Goal: Task Accomplishment & Management: Complete application form

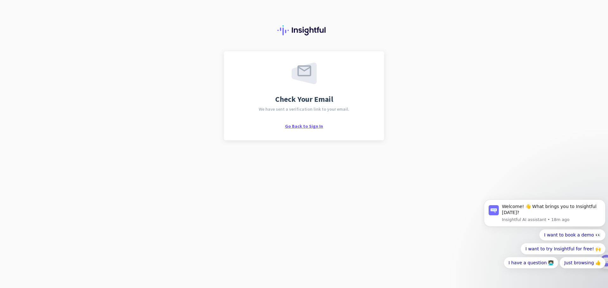
click at [300, 126] on span "Go Back to Sign In" at bounding box center [304, 126] width 38 height 6
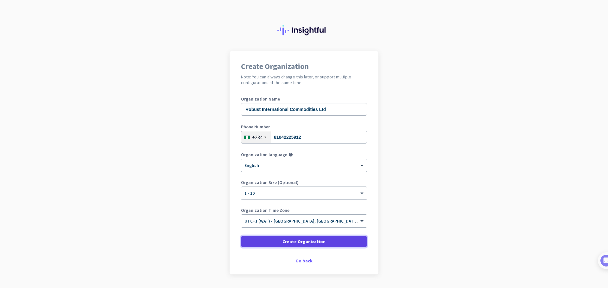
click at [292, 242] on span "Create Organization" at bounding box center [303, 242] width 43 height 6
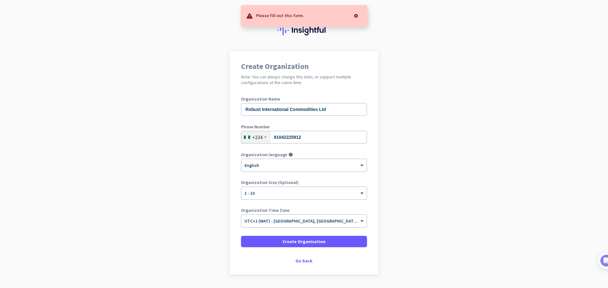
click at [354, 16] on div at bounding box center [355, 15] width 13 height 13
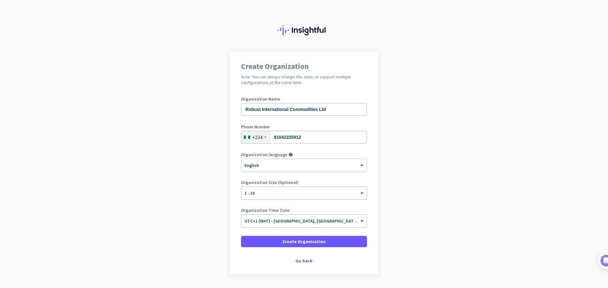
click at [264, 169] on div "× English" at bounding box center [303, 165] width 125 height 13
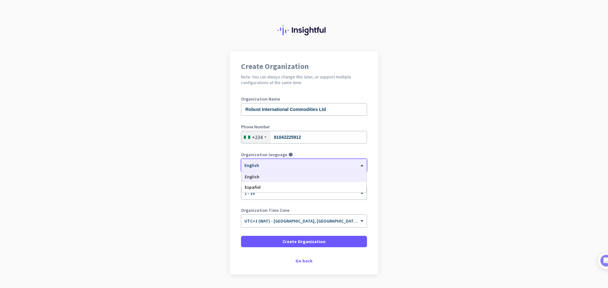
click at [264, 168] on div "× English" at bounding box center [303, 165] width 125 height 13
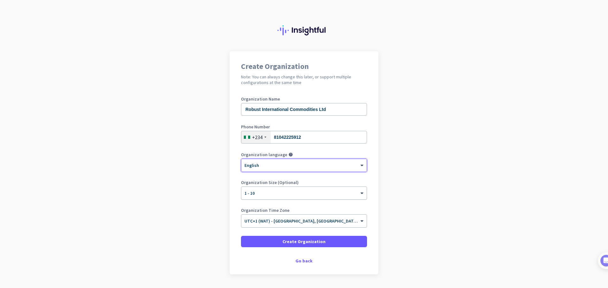
click at [293, 194] on div "× 1 - 10" at bounding box center [299, 193] width 117 height 5
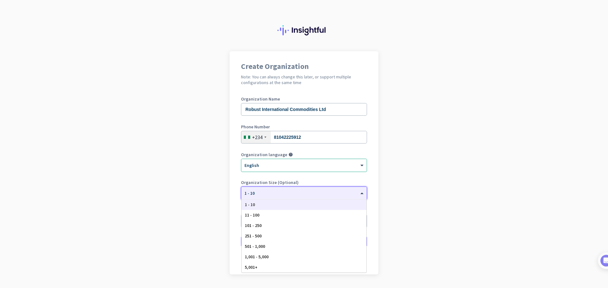
click at [293, 194] on div at bounding box center [303, 191] width 125 height 5
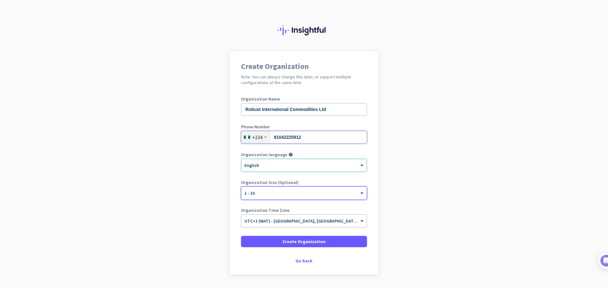
click at [288, 137] on input "81042225912" at bounding box center [304, 137] width 126 height 13
type input "8104225912"
click at [437, 156] on app-onboarding-organization "Create Organization Note: You can always change this later, or support multiple…" at bounding box center [304, 178] width 608 height 255
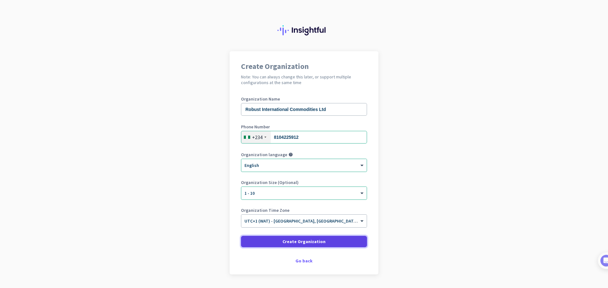
click at [276, 241] on span at bounding box center [304, 241] width 126 height 15
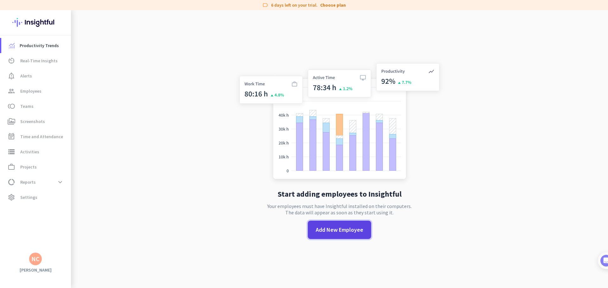
click at [331, 228] on span "Add New Employee" at bounding box center [338, 230] width 47 height 8
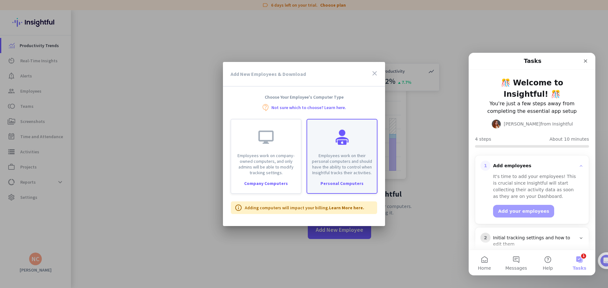
click at [343, 165] on p "Employees work on their personal computers and should have the ability to contr…" at bounding box center [342, 164] width 62 height 23
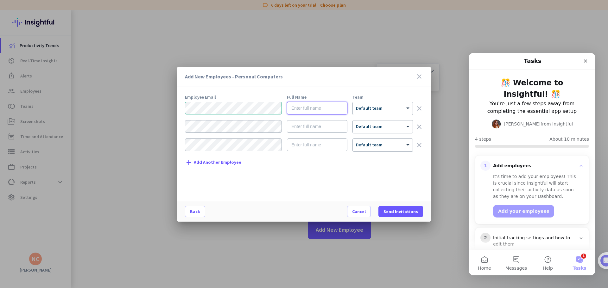
click at [302, 109] on input "text" at bounding box center [317, 108] width 60 height 13
type input "[PERSON_NAME]"
click at [372, 109] on div at bounding box center [382, 106] width 60 height 5
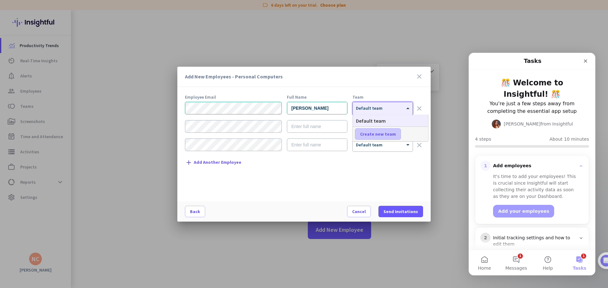
click at [385, 134] on span "Create new team" at bounding box center [378, 134] width 36 height 6
click at [390, 135] on input "text" at bounding box center [378, 133] width 47 height 11
click at [407, 179] on div "Employee Email Full Name Team [PERSON_NAME] × Default team clear × Default team…" at bounding box center [306, 145] width 243 height 100
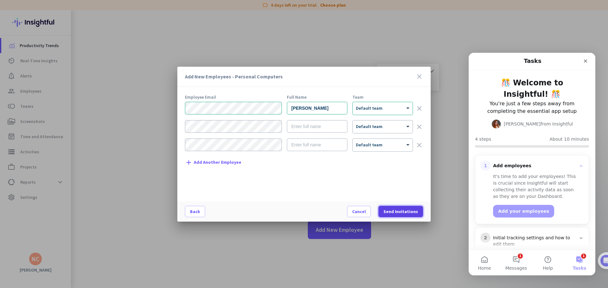
click at [397, 211] on span "Send Invitations" at bounding box center [400, 212] width 34 height 6
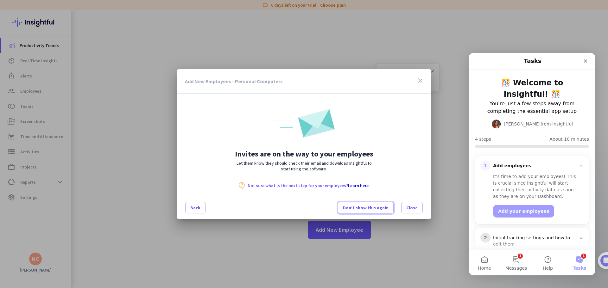
drag, startPoint x: 385, startPoint y: 209, endPoint x: 395, endPoint y: 211, distance: 10.1
click at [385, 209] on span "Don’t show this again" at bounding box center [366, 208] width 46 height 6
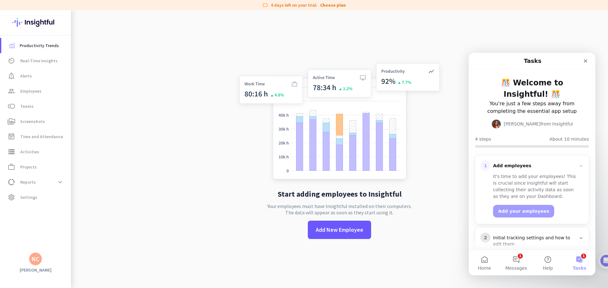
click at [412, 201] on div "Start adding employees to Insightful Your employees must have Insightful instal…" at bounding box center [338, 154] width 209 height 288
click at [584, 60] on icon "Close" at bounding box center [584, 60] width 3 height 3
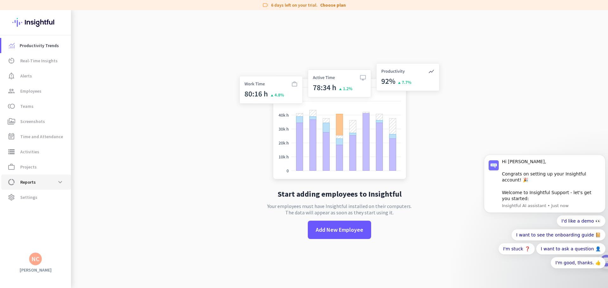
click at [36, 182] on span "data_usage Reports expand_more" at bounding box center [35, 182] width 59 height 11
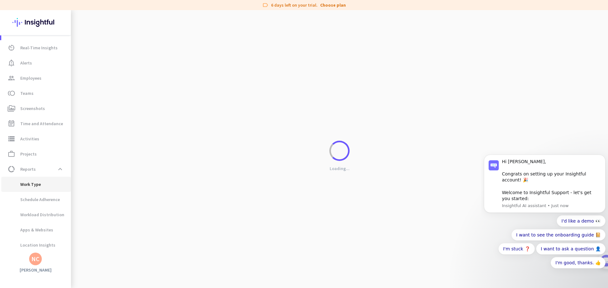
drag, startPoint x: 43, startPoint y: 184, endPoint x: 51, endPoint y: 192, distance: 11.0
click at [43, 184] on span "Work Type" at bounding box center [35, 184] width 59 height 15
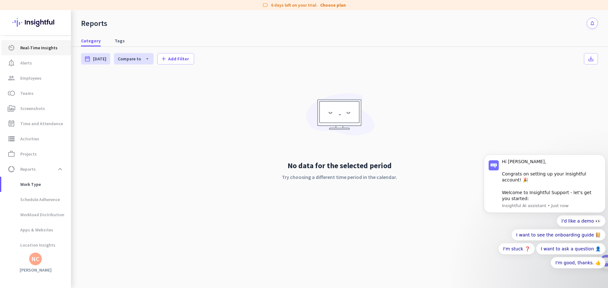
click at [24, 46] on span "Real-Time Insights" at bounding box center [38, 48] width 37 height 8
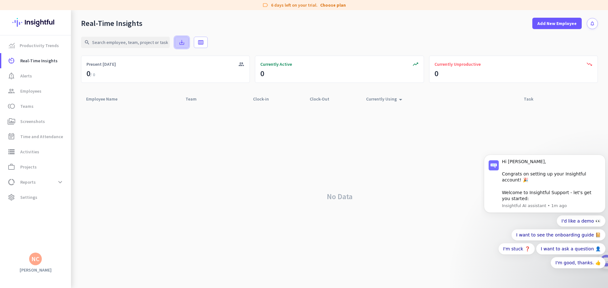
click at [180, 45] on icon "save_alt" at bounding box center [181, 42] width 6 height 6
click at [233, 218] on div "No Data" at bounding box center [339, 196] width 516 height 183
click at [258, 153] on div "No Data" at bounding box center [339, 196] width 516 height 183
click at [545, 25] on span "Add New Employee" at bounding box center [556, 23] width 39 height 6
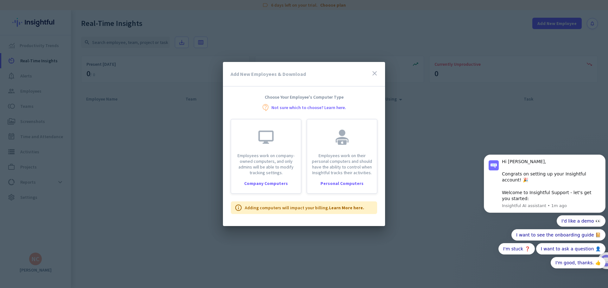
drag, startPoint x: 497, startPoint y: 132, endPoint x: 497, endPoint y: 126, distance: 6.7
click at [497, 130] on body "Hi [PERSON_NAME], Congrats on setting up your Insightful account! 🎉 Welcome to …" at bounding box center [544, 202] width 122 height 160
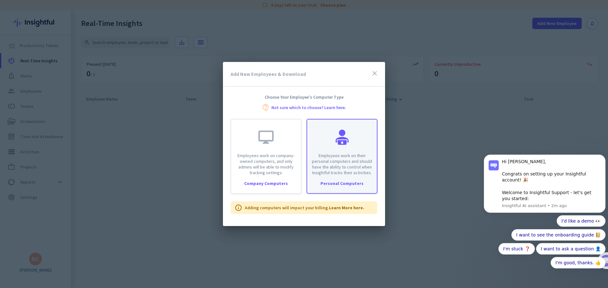
drag, startPoint x: 340, startPoint y: 153, endPoint x: 339, endPoint y: 157, distance: 3.8
click at [340, 153] on p "Employees work on their personal computers and should have the ability to contr…" at bounding box center [342, 164] width 62 height 23
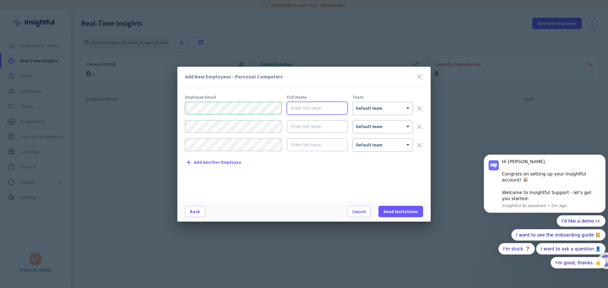
drag, startPoint x: 309, startPoint y: 107, endPoint x: 311, endPoint y: 111, distance: 5.0
click at [309, 106] on input "text" at bounding box center [317, 108] width 60 height 13
type input "Nitin"
click at [408, 211] on span "Send Invitations" at bounding box center [400, 212] width 34 height 6
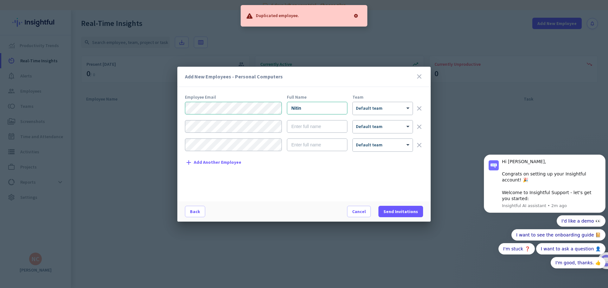
click at [418, 73] on icon "close" at bounding box center [419, 77] width 8 height 8
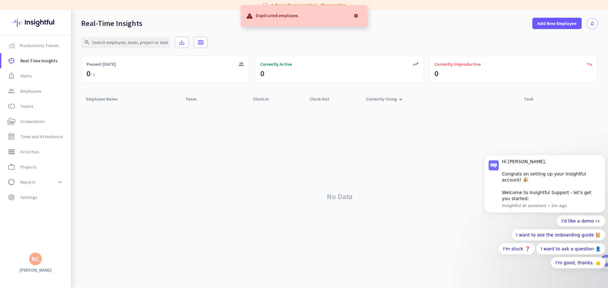
drag, startPoint x: 356, startPoint y: 16, endPoint x: 337, endPoint y: 42, distance: 32.9
click at [356, 16] on div at bounding box center [355, 15] width 13 height 13
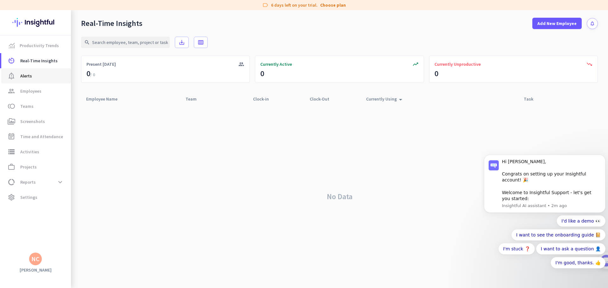
click at [31, 69] on link "notification_important Alerts" at bounding box center [36, 75] width 70 height 15
click at [30, 90] on span "Employees" at bounding box center [30, 91] width 21 height 8
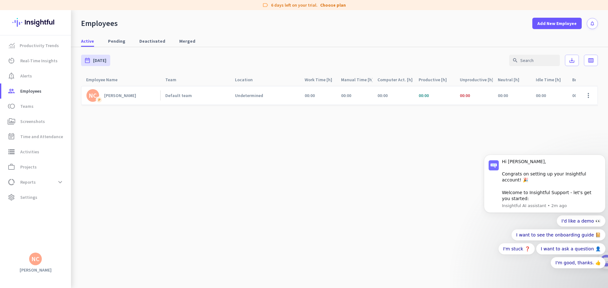
click at [212, 98] on div "Default team" at bounding box center [195, 95] width 70 height 18
click at [115, 97] on div "[PERSON_NAME]" at bounding box center [120, 96] width 32 height 6
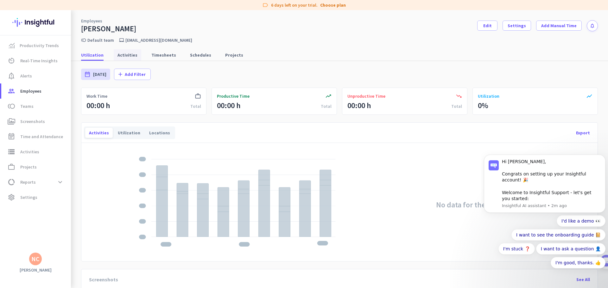
click at [123, 54] on span "Activities" at bounding box center [127, 55] width 20 height 6
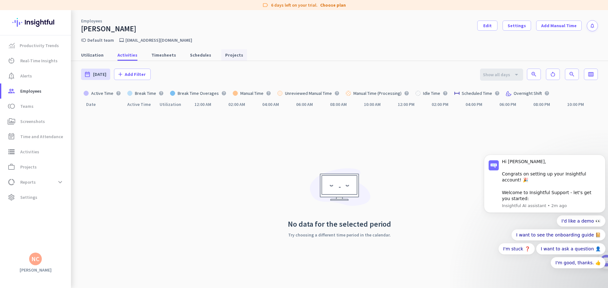
click at [232, 55] on span "Projects" at bounding box center [234, 55] width 18 height 6
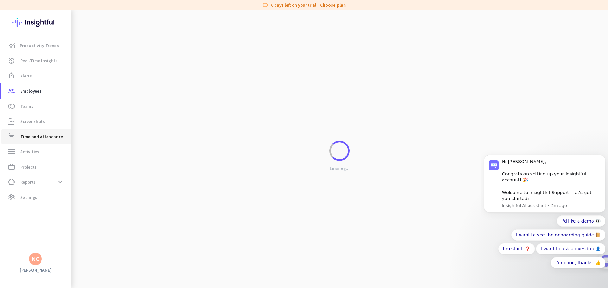
click at [47, 133] on span "Time and Attendance" at bounding box center [41, 137] width 43 height 8
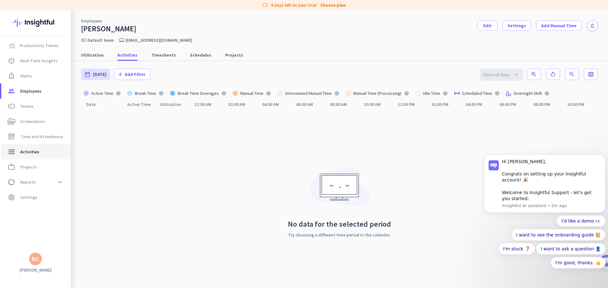
click at [44, 155] on span "storage Activities" at bounding box center [35, 152] width 59 height 8
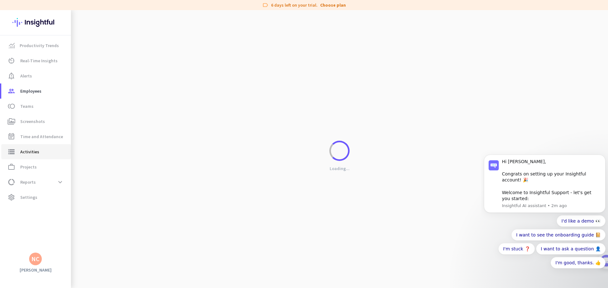
type input "[DATE]"
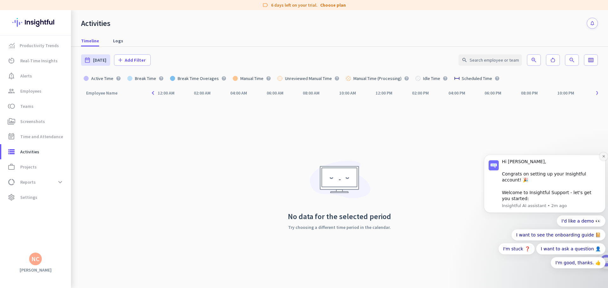
click at [605, 161] on button "Dismiss notification" at bounding box center [603, 157] width 8 height 8
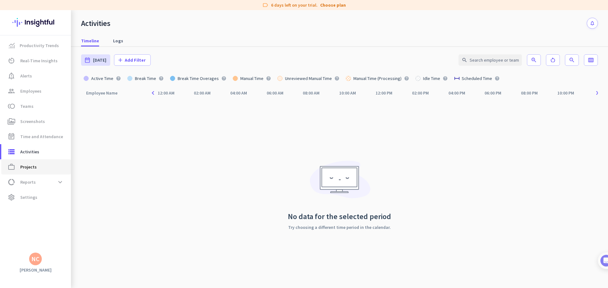
click at [37, 162] on link "work_outline Projects" at bounding box center [36, 166] width 70 height 15
type input "[DATE] - [DATE]"
click at [37, 184] on span "data_usage Reports expand_more" at bounding box center [35, 182] width 59 height 11
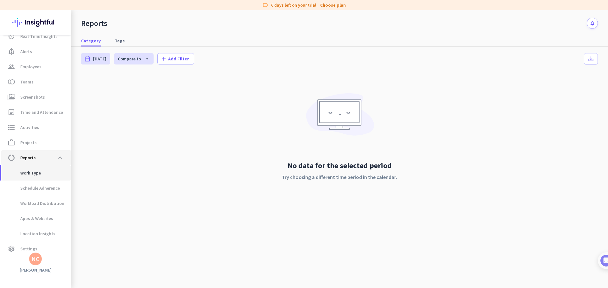
scroll to position [31, 0]
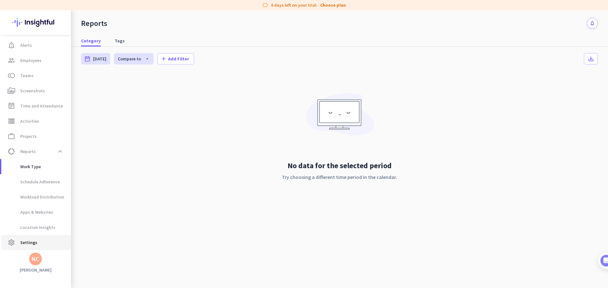
click at [42, 241] on span "settings Settings" at bounding box center [35, 243] width 59 height 8
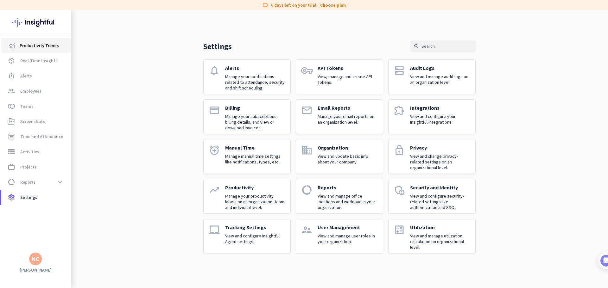
click at [35, 47] on span "Productivity Trends" at bounding box center [39, 46] width 39 height 8
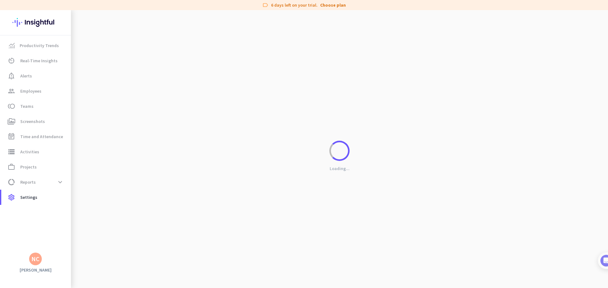
click at [28, 26] on img at bounding box center [35, 22] width 46 height 25
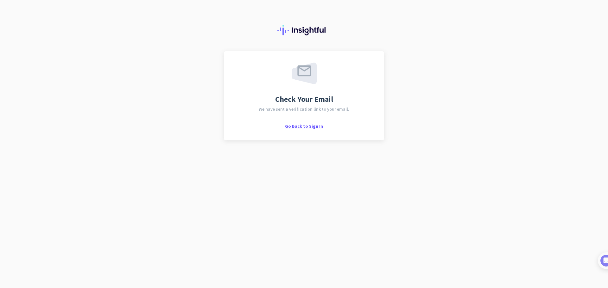
click at [319, 125] on span "Go Back to Sign In" at bounding box center [304, 126] width 38 height 6
